Goal: Transaction & Acquisition: Purchase product/service

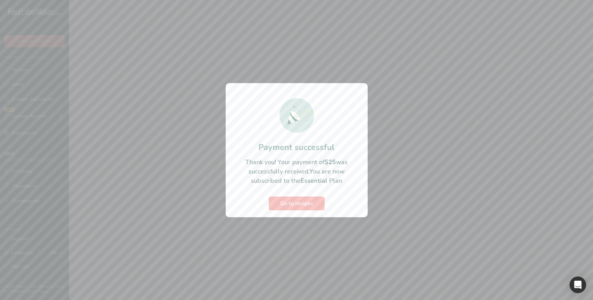
click at [162, 162] on div at bounding box center [296, 150] width 593 height 300
